Goal: Communication & Community: Share content

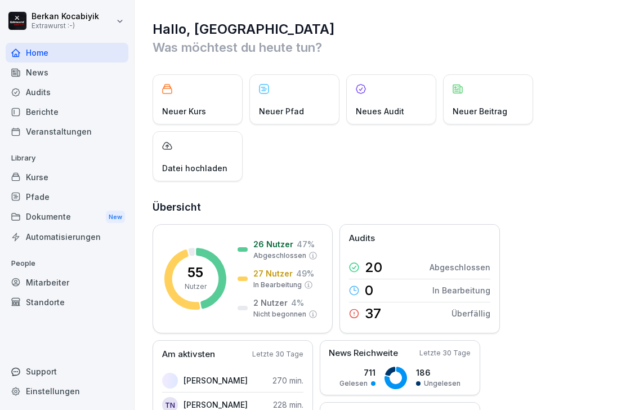
click at [30, 70] on div "News" at bounding box center [67, 73] width 123 height 20
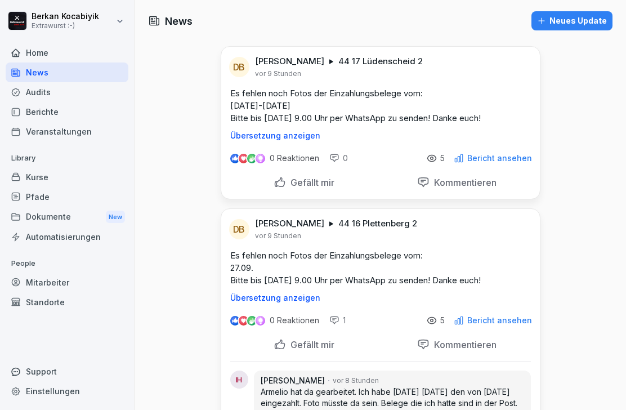
click at [24, 52] on div "Home" at bounding box center [67, 53] width 123 height 20
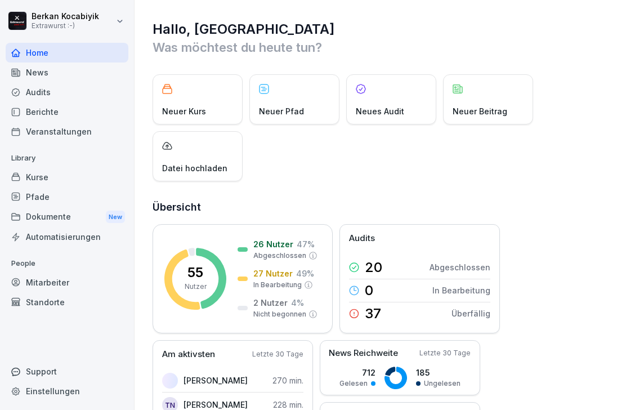
click at [492, 115] on p "Neuer Beitrag" at bounding box center [480, 111] width 55 height 12
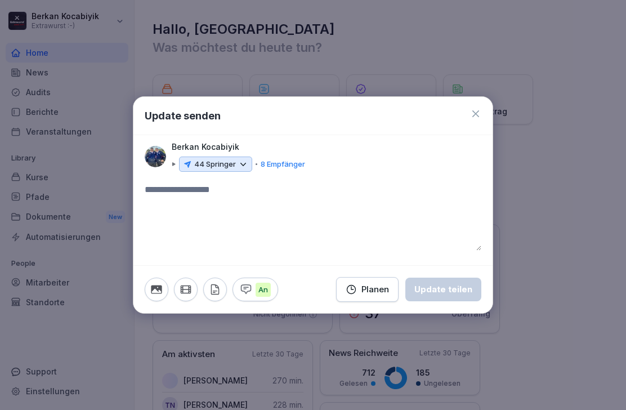
click at [244, 166] on icon at bounding box center [243, 164] width 10 height 10
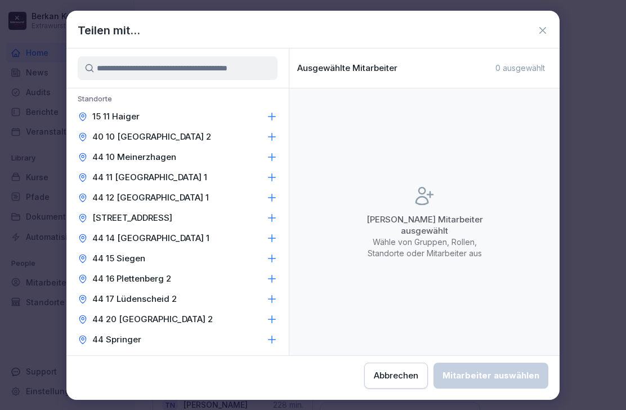
click at [277, 133] on icon at bounding box center [271, 136] width 11 height 11
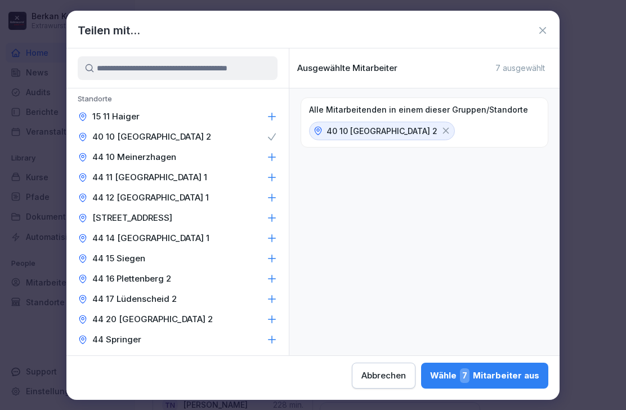
click at [275, 194] on icon at bounding box center [271, 197] width 11 height 11
click at [275, 296] on icon at bounding box center [271, 298] width 11 height 11
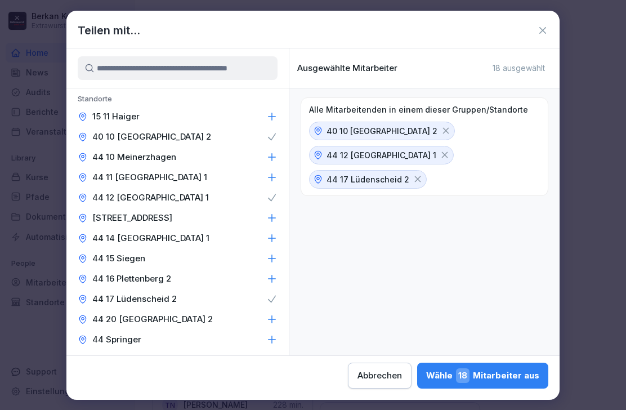
click at [273, 318] on icon at bounding box center [271, 319] width 11 height 11
click at [427, 372] on div "Wähle 21 Mitarbeiter aus" at bounding box center [483, 375] width 113 height 15
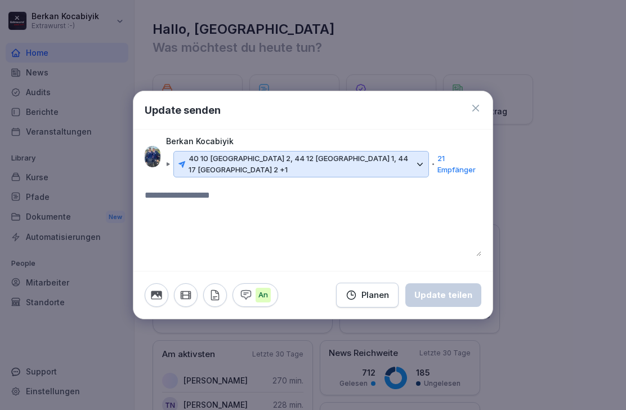
click at [237, 198] on textarea at bounding box center [313, 223] width 337 height 68
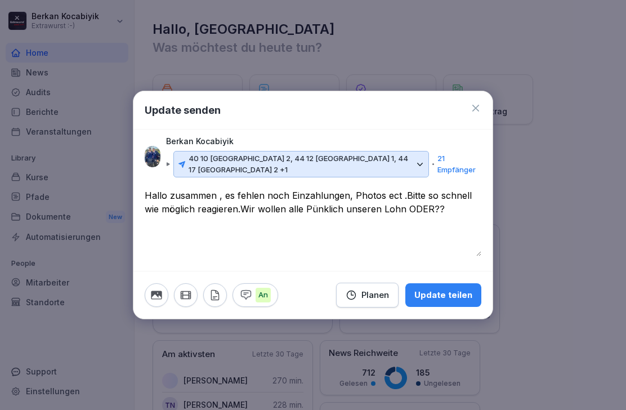
type textarea "**********"
click at [456, 298] on div "Update teilen" at bounding box center [444, 295] width 58 height 12
